Goal: Check status: Check status

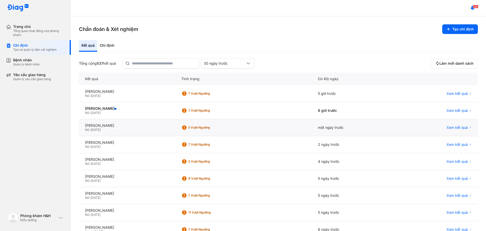
click at [129, 128] on div "Nữ - 05/12/2006" at bounding box center [127, 130] width 84 height 4
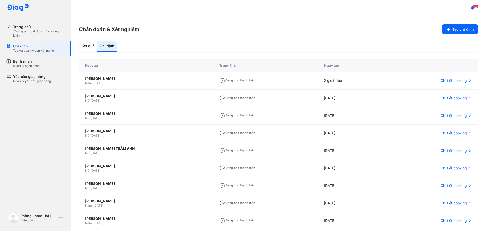
click at [339, 21] on div "Chẩn đoán & Xét nghiệm Tạo chỉ định Kết quả Chỉ định Kết quả Trạng thái Ngày tạ…" at bounding box center [278, 123] width 415 height 214
click at [249, 40] on div "Chẩn đoán & Xét nghiệm Tạo chỉ định Kết quả Chỉ định Kết quả Trạng thái Ngày tạ…" at bounding box center [278, 123] width 415 height 214
